Goal: Task Accomplishment & Management: Use online tool/utility

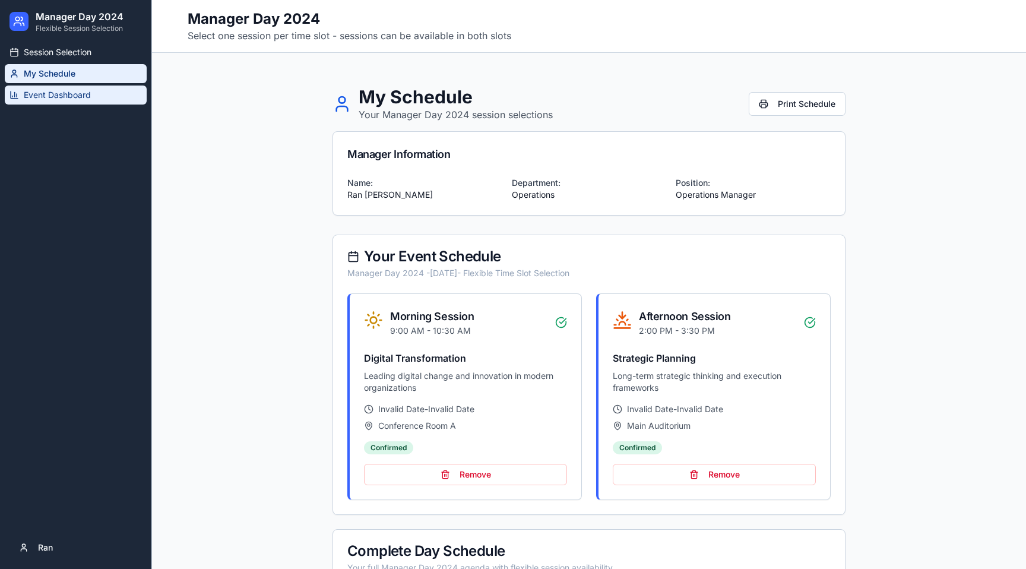
click at [49, 93] on span "Event Dashboard" at bounding box center [57, 95] width 67 height 12
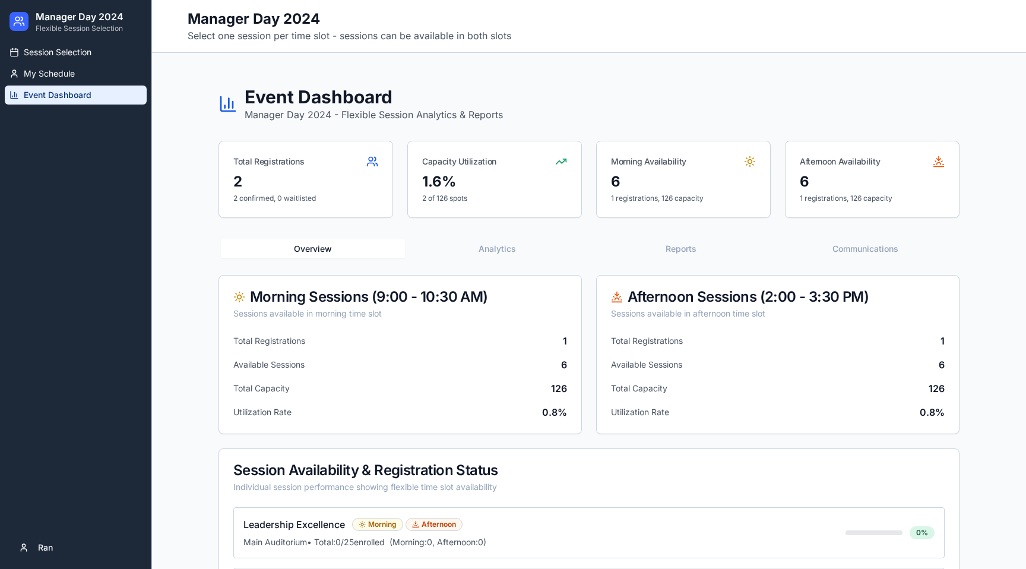
click at [866, 248] on button "Communications" at bounding box center [865, 248] width 184 height 19
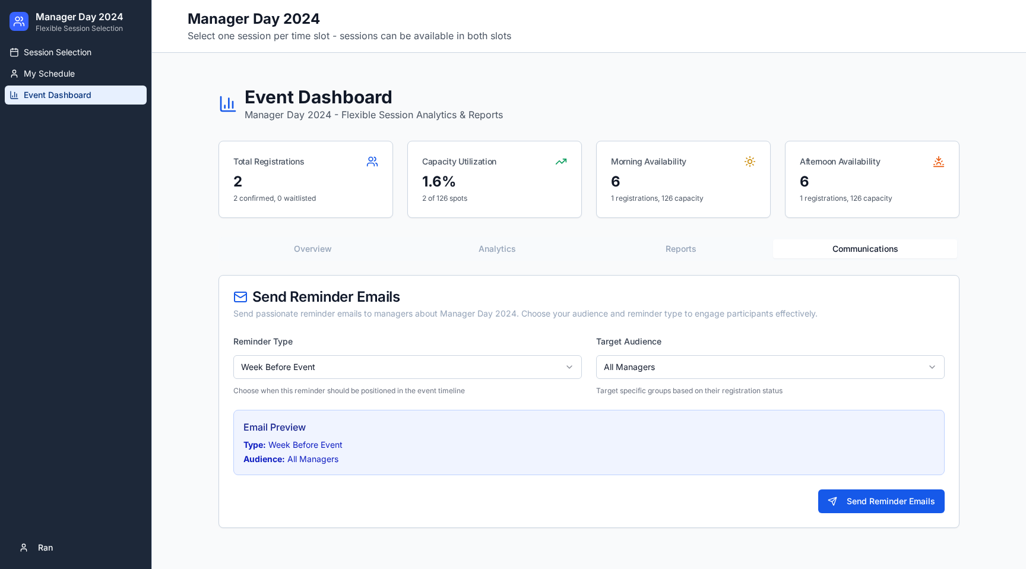
click at [551, 361] on html "Manager Day 2024 Flexible Session Selection Session Selection My Schedule Event…" at bounding box center [513, 329] width 1026 height 659
click at [271, 423] on h4 "Email Preview" at bounding box center [589, 427] width 691 height 14
click at [652, 361] on html "Manager Day 2024 Flexible Session Selection Session Selection My Schedule Event…" at bounding box center [513, 329] width 1026 height 659
click at [467, 415] on div "Email Preview Type: Day Before Event Audience: Registered Managers Only" at bounding box center [589, 442] width 712 height 65
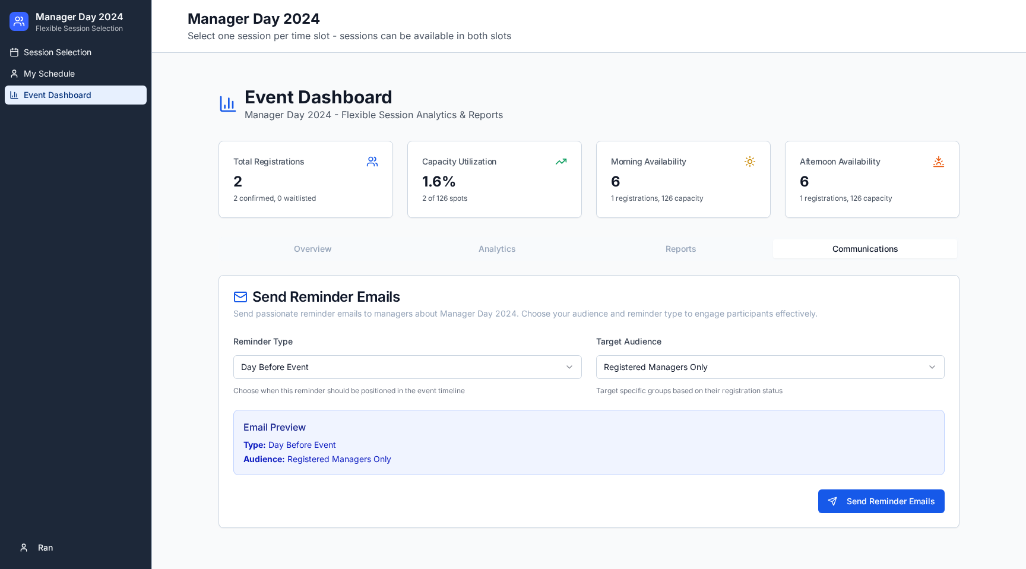
click at [638, 444] on p "Type: Day Before Event" at bounding box center [589, 445] width 691 height 12
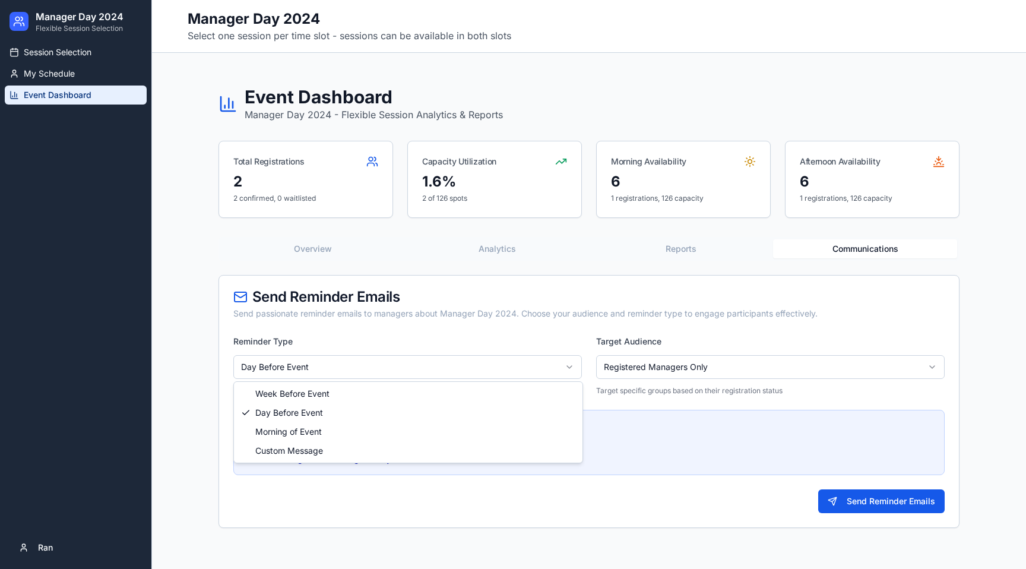
click at [377, 376] on html "Manager Day 2024 Flexible Session Selection Session Selection My Schedule Event…" at bounding box center [513, 329] width 1026 height 659
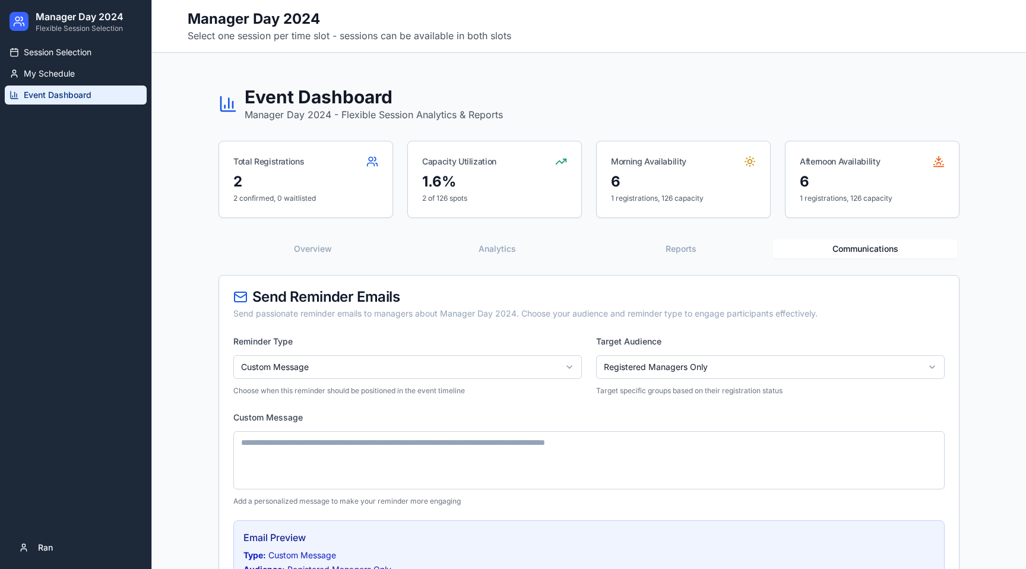
click at [406, 455] on textarea "Custom Message" at bounding box center [589, 460] width 712 height 58
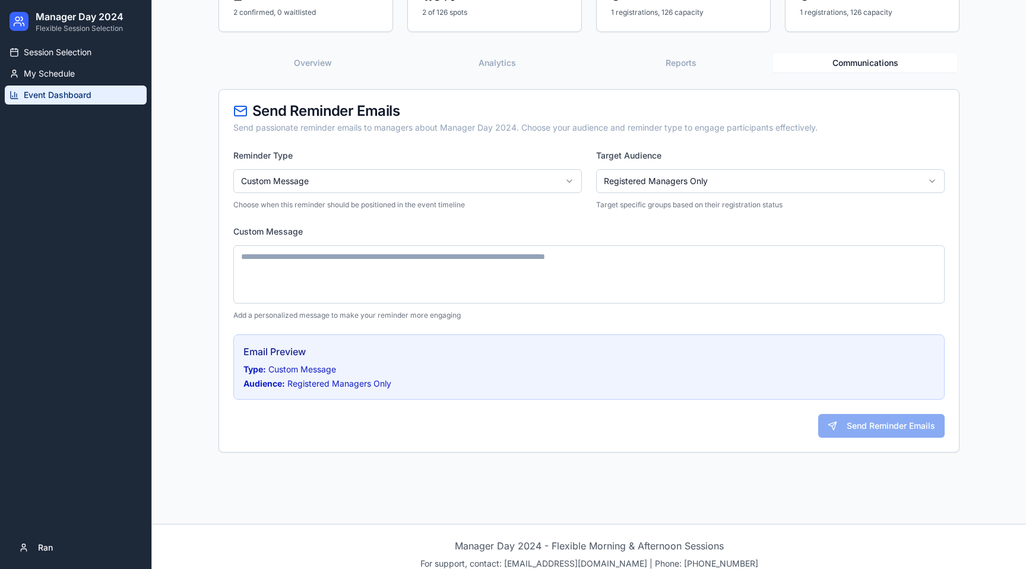
scroll to position [201, 0]
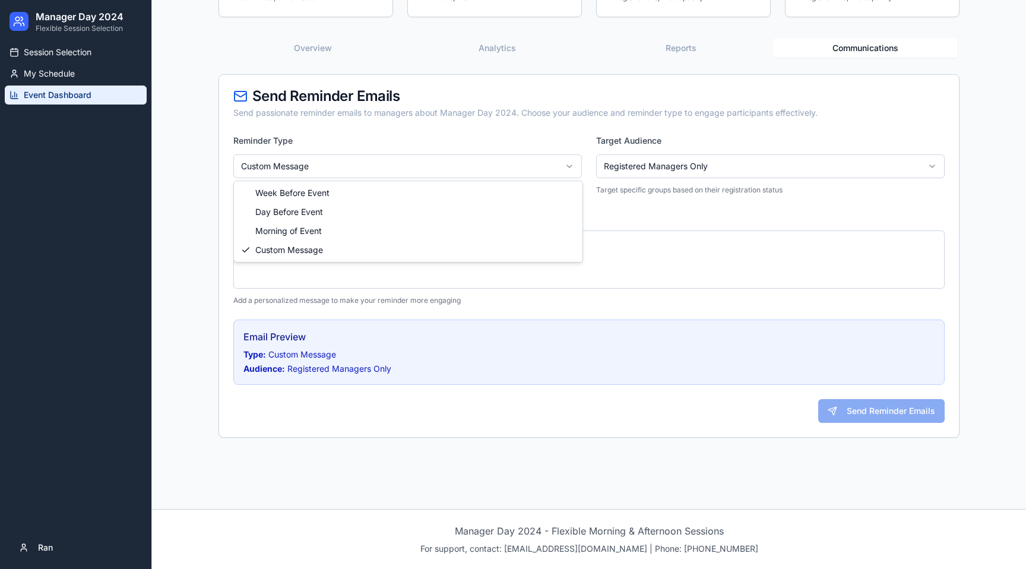
click at [367, 167] on html "Manager Day 2024 Flexible Session Selection Session Selection My Schedule Event…" at bounding box center [513, 184] width 1026 height 770
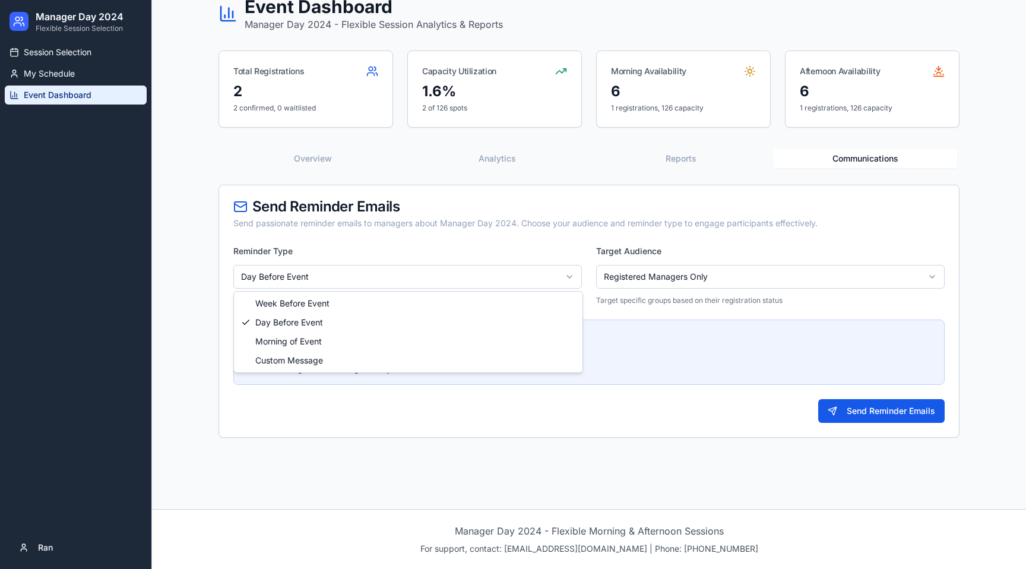
click at [392, 266] on html "Manager Day 2024 Flexible Session Selection Session Selection My Schedule Event…" at bounding box center [513, 239] width 1026 height 659
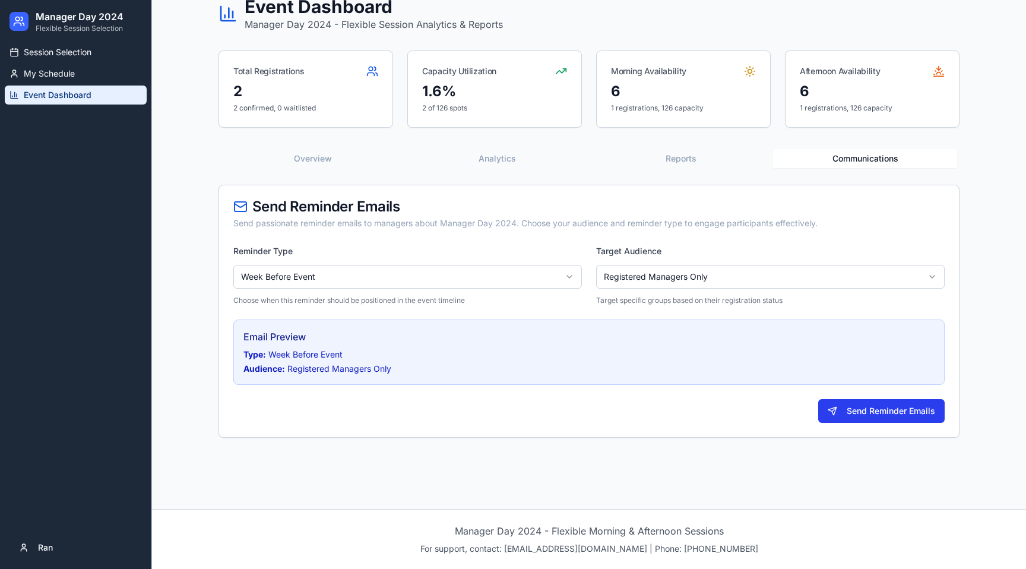
click at [899, 406] on button "Send Reminder Emails" at bounding box center [881, 411] width 127 height 24
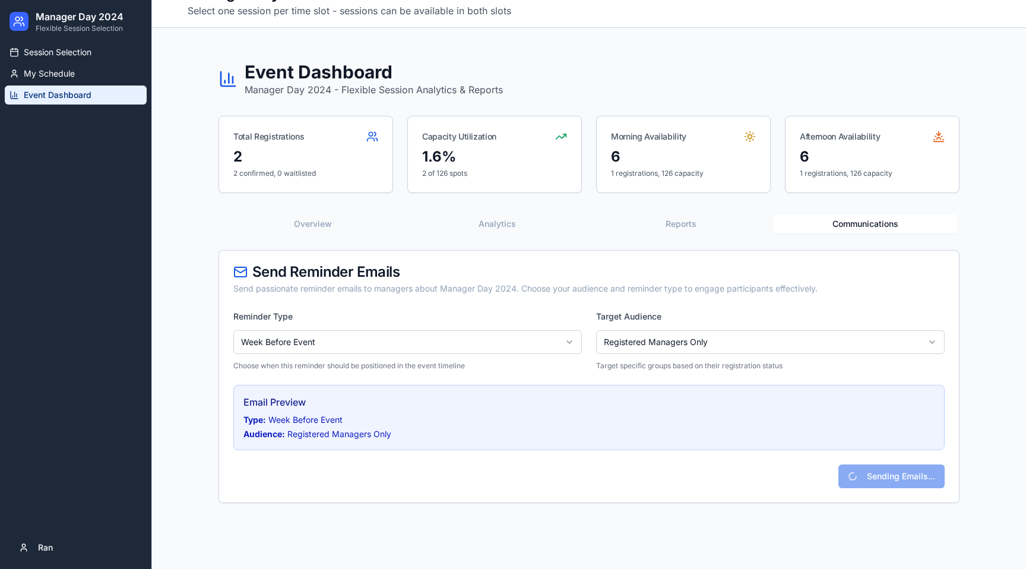
scroll to position [0, 0]
